Goal: Information Seeking & Learning: Learn about a topic

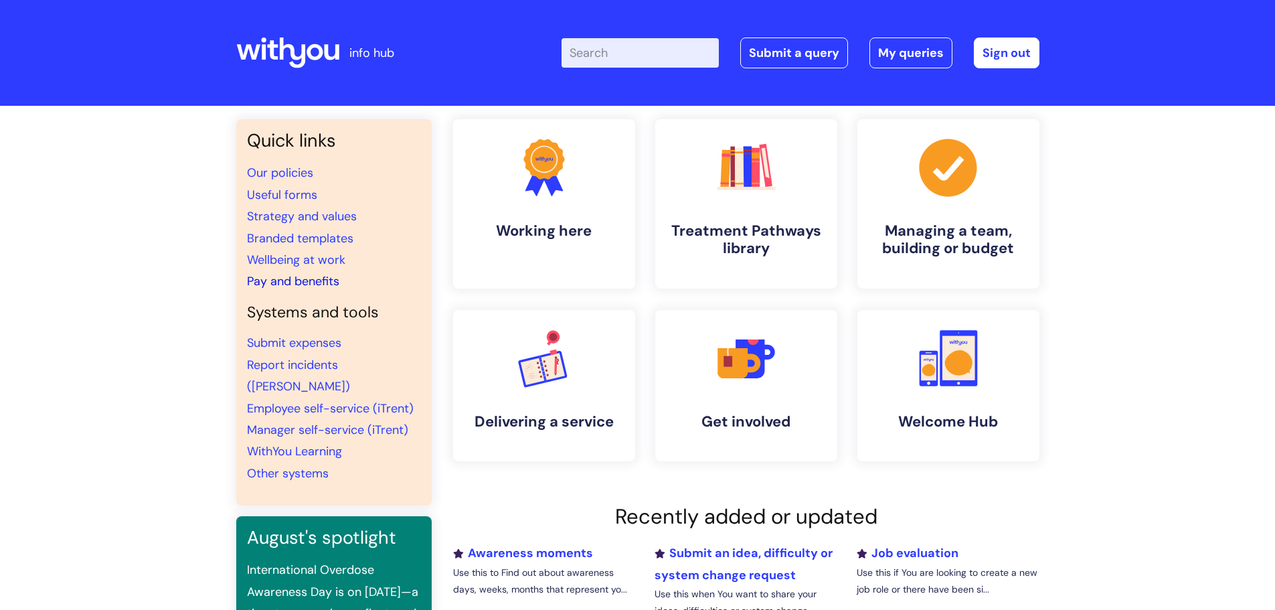
click at [317, 280] on link "Pay and benefits" at bounding box center [293, 281] width 92 height 16
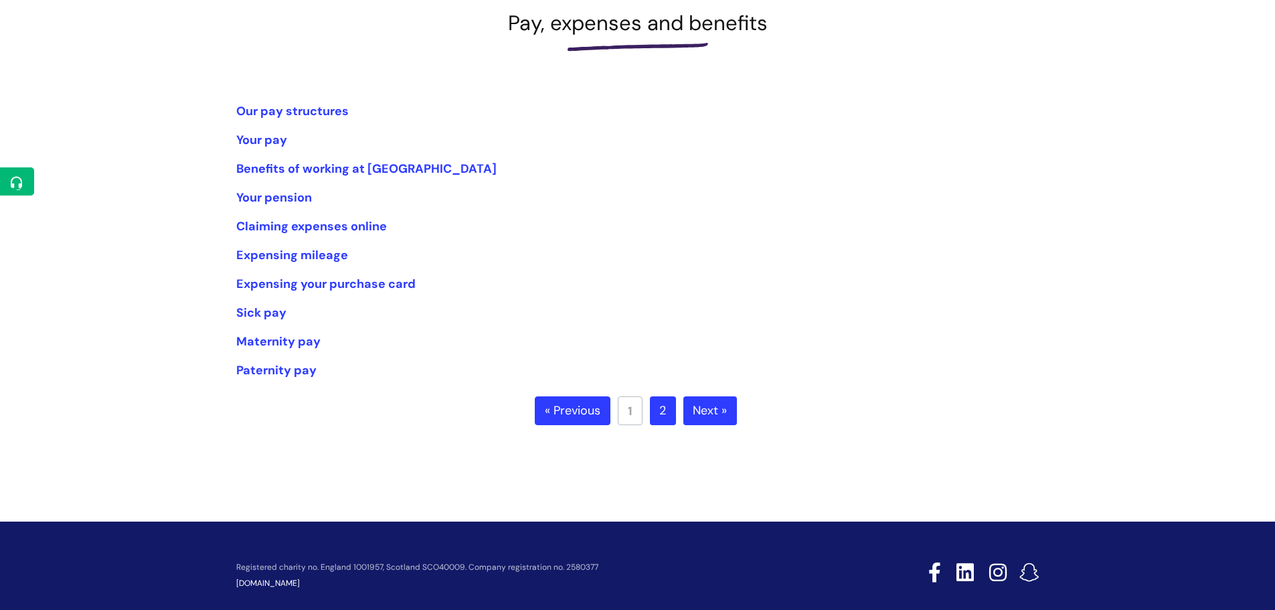
scroll to position [201, 0]
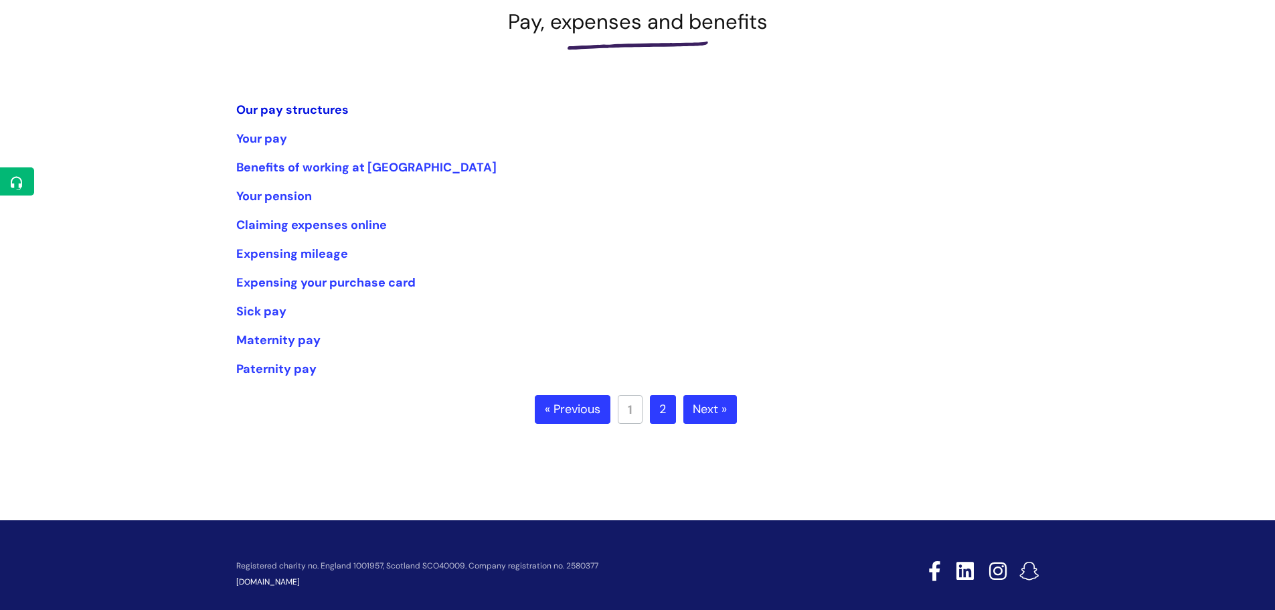
click at [277, 108] on link "Our pay structures" at bounding box center [292, 110] width 112 height 16
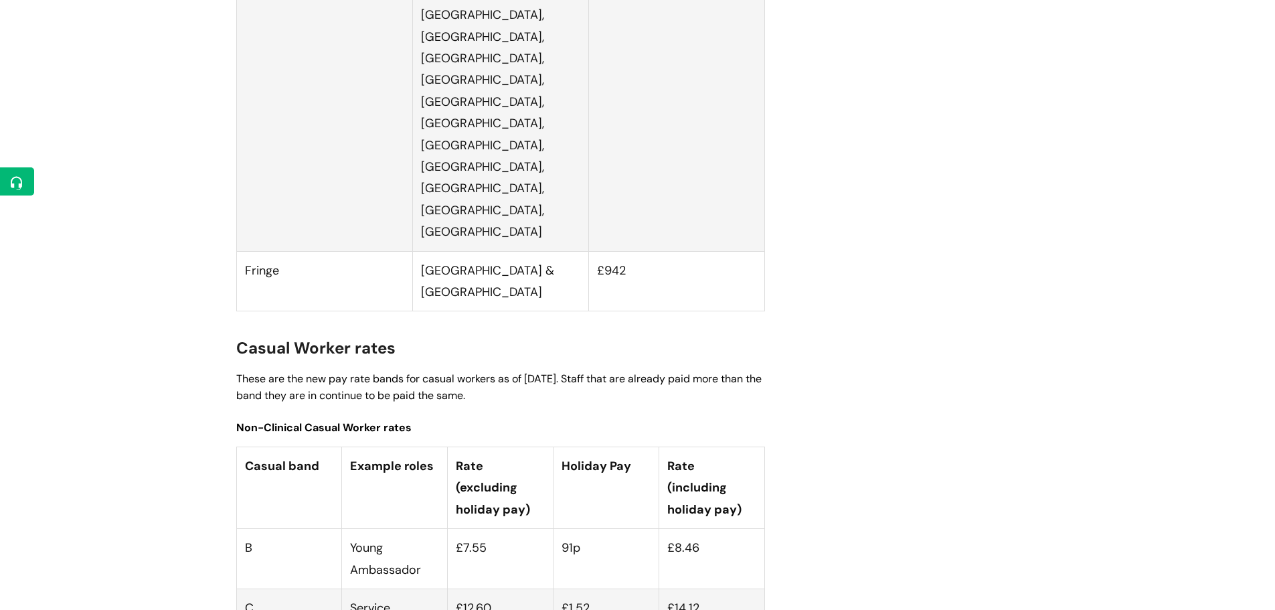
scroll to position [3547, 0]
